Goal: Task Accomplishment & Management: Manage account settings

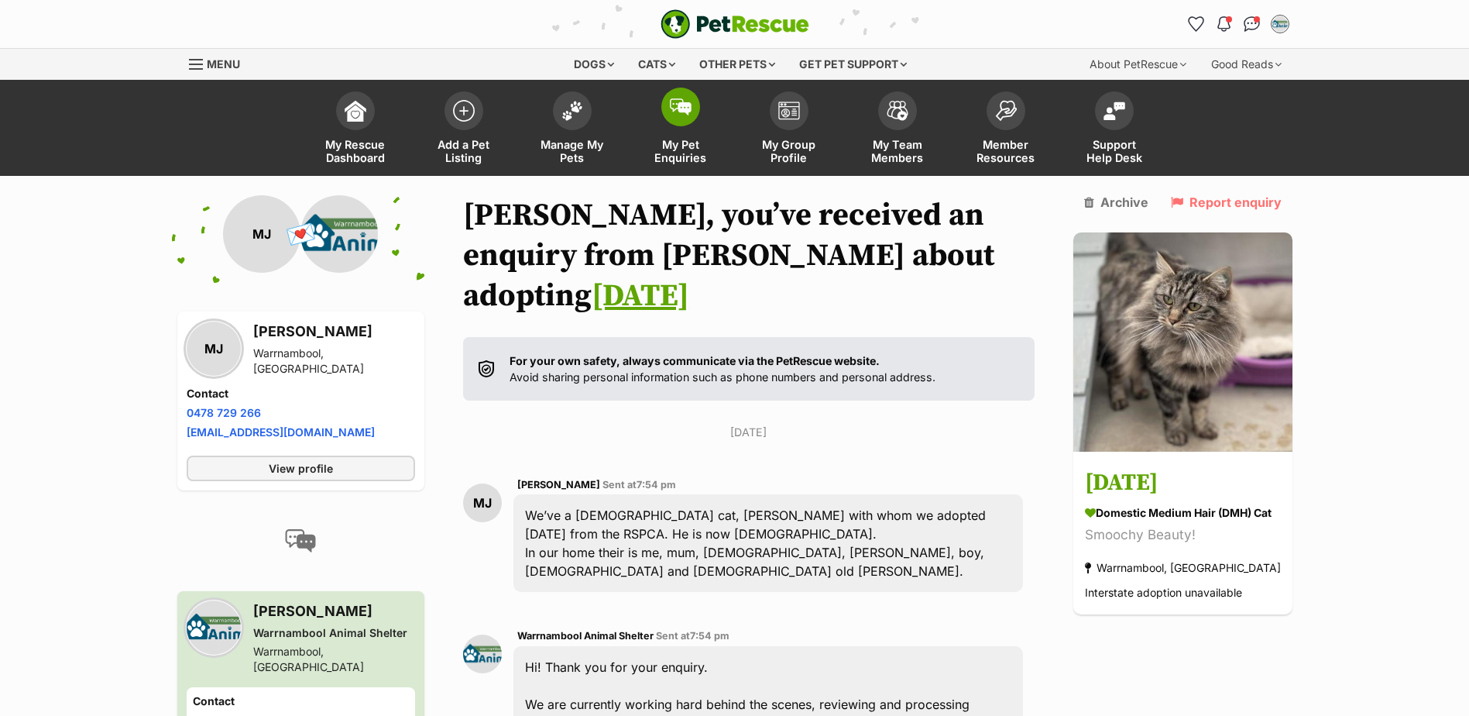
click at [679, 147] on span "My Pet Enquiries" at bounding box center [681, 151] width 70 height 26
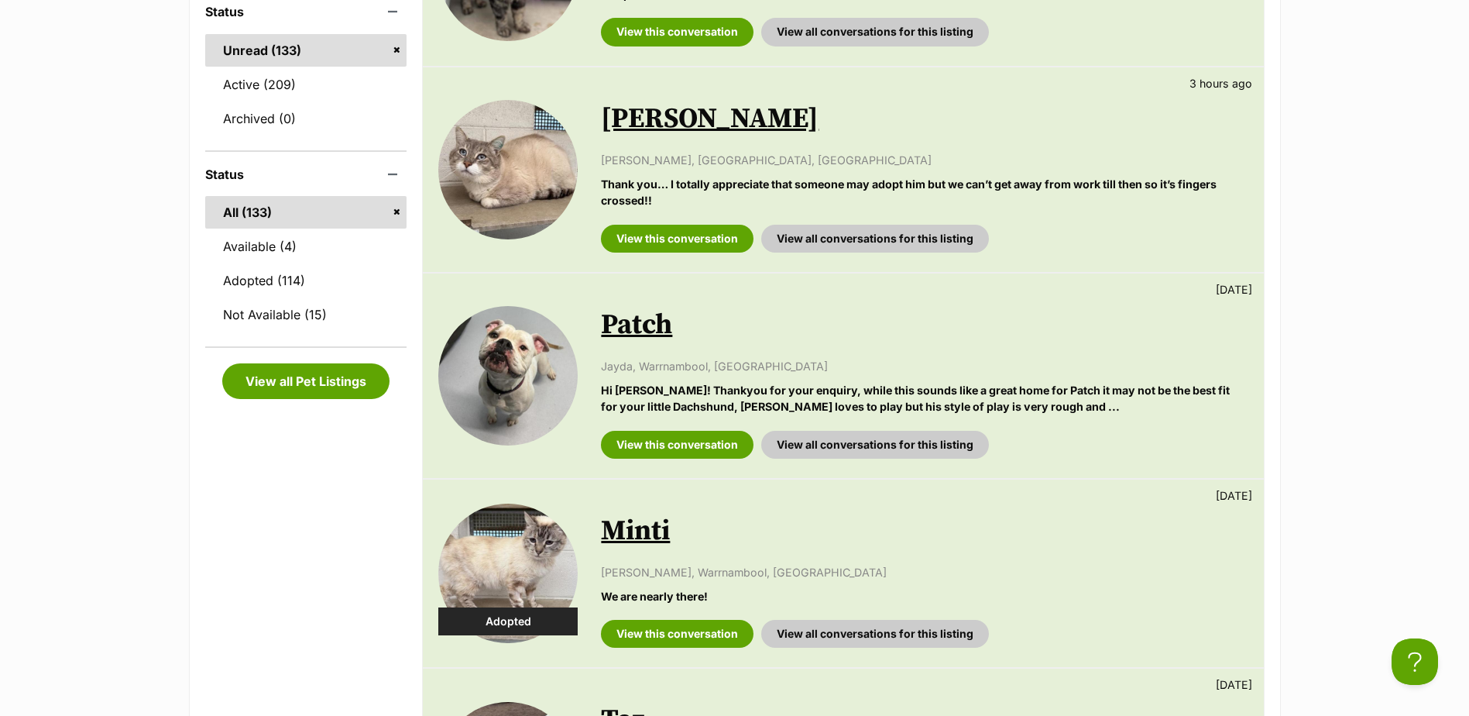
scroll to position [465, 0]
click at [671, 233] on link "View this conversation" at bounding box center [677, 238] width 153 height 28
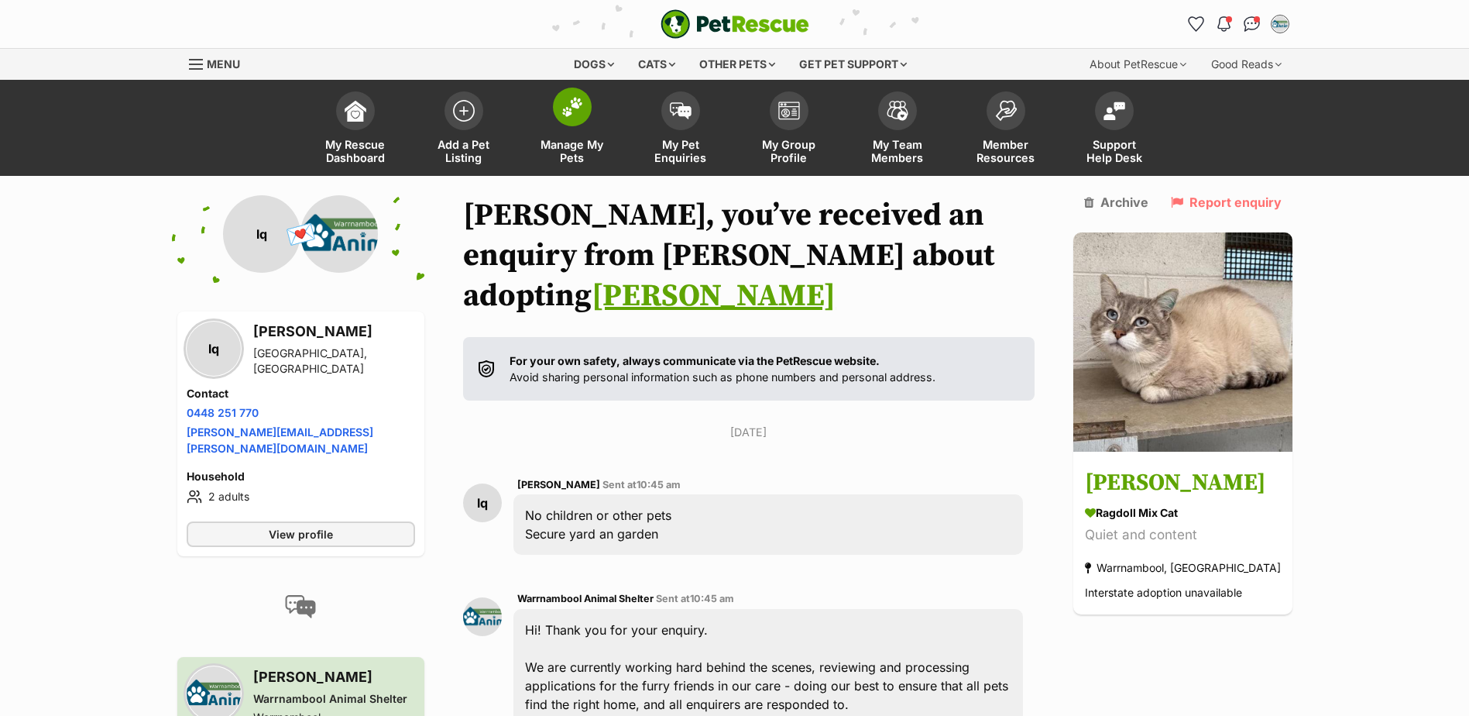
click at [577, 144] on span "Manage My Pets" at bounding box center [573, 151] width 70 height 26
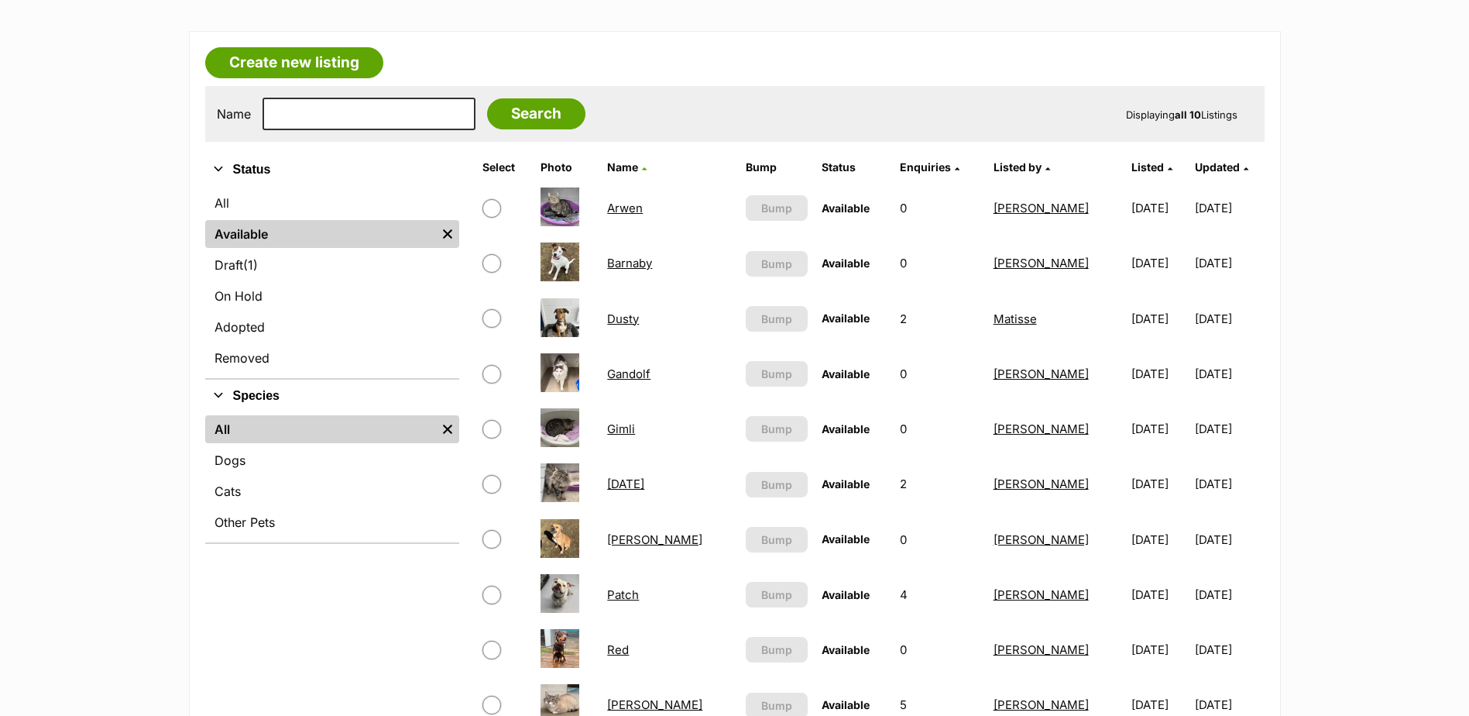
scroll to position [310, 0]
